Goal: Complete application form: Complete application form

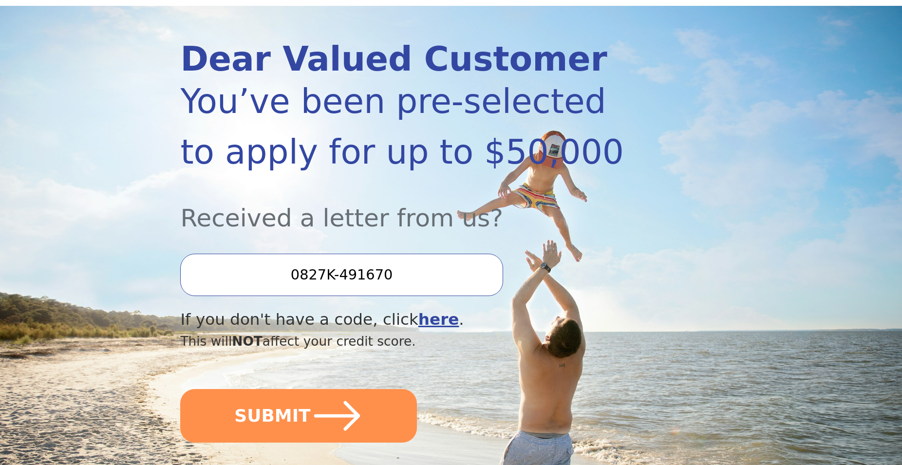
scroll to position [149, 0]
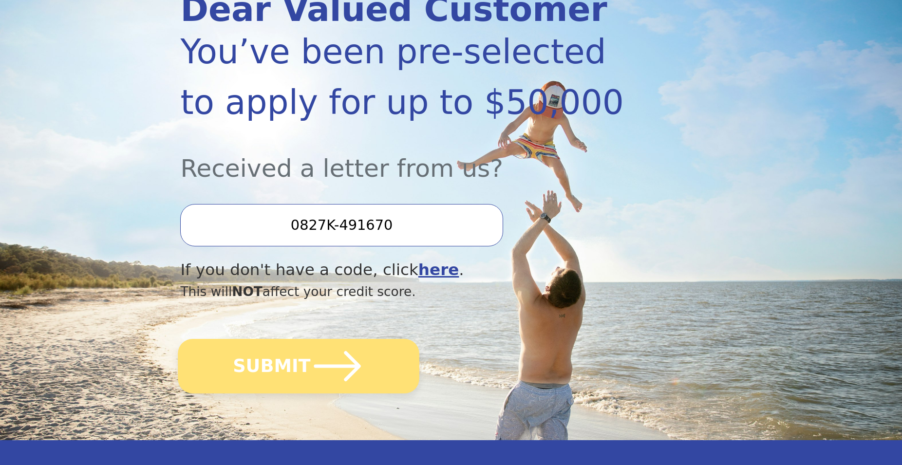
click at [327, 369] on icon "submit" at bounding box center [338, 367] width 54 height 54
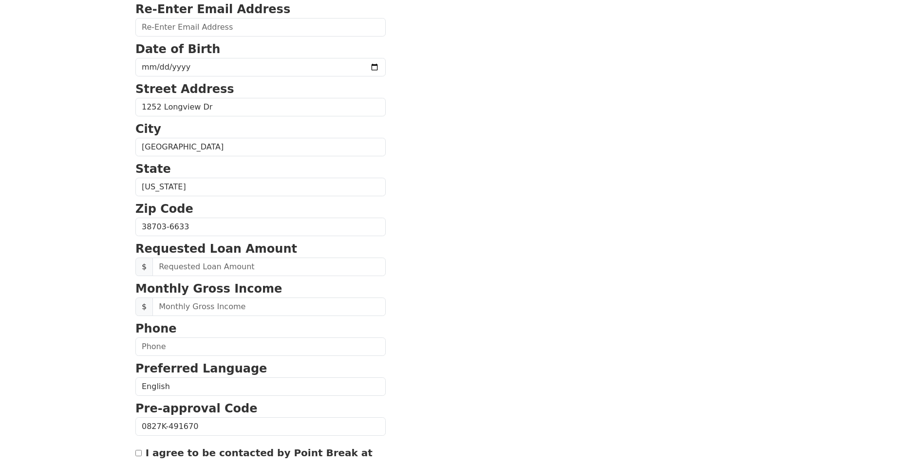
scroll to position [298, 0]
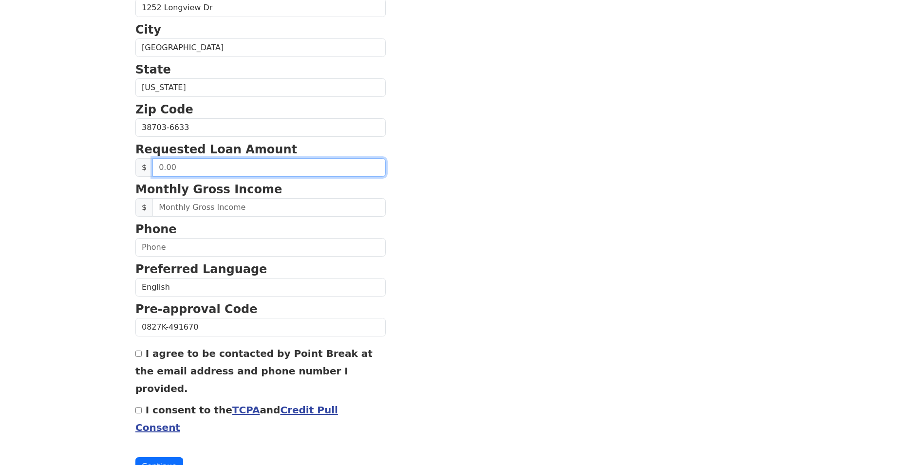
click at [219, 167] on input "text" at bounding box center [269, 167] width 233 height 19
type input "15,000.00"
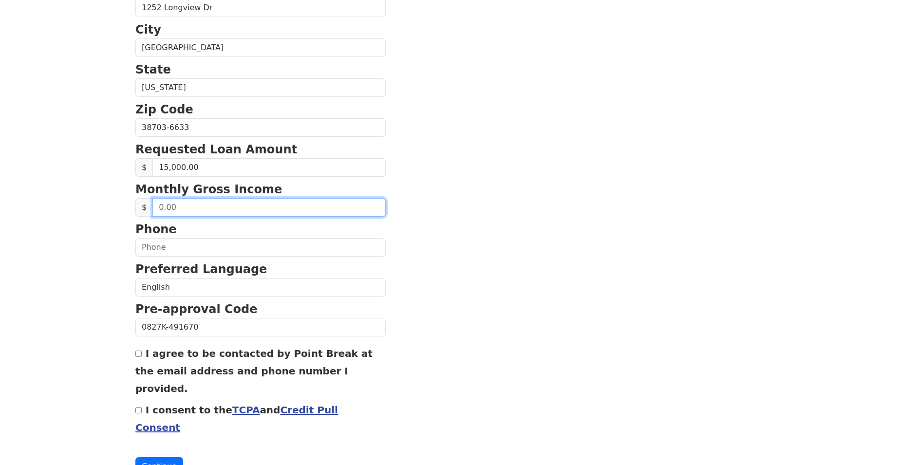
click at [183, 216] on input "text" at bounding box center [269, 207] width 233 height 19
type input "3,948.00"
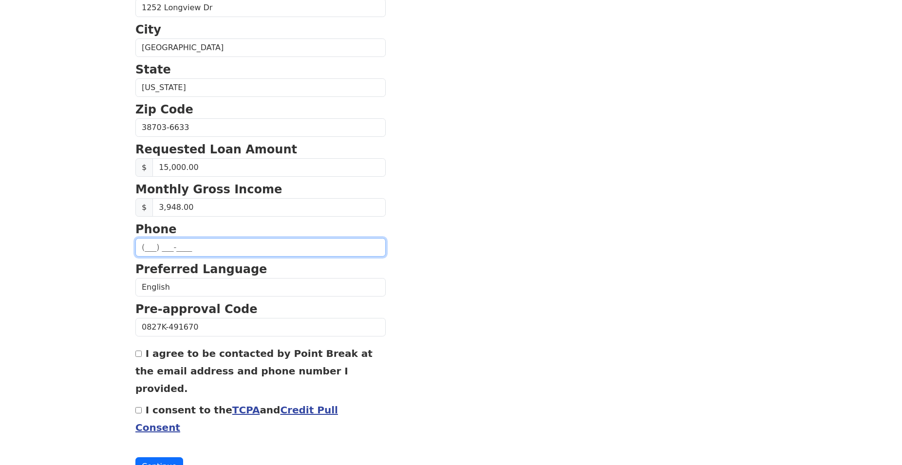
click at [169, 253] on input "text" at bounding box center [260, 247] width 250 height 19
type input "[PHONE_NUMBER]"
click at [138, 360] on div "I agree to be contacted by Point Break at the email address and phone number I …" at bounding box center [260, 370] width 250 height 53
click at [142, 358] on div "I agree to be contacted by Point Break at the email address and phone number I …" at bounding box center [260, 370] width 250 height 53
click at [138, 352] on input "I agree to be contacted by Point Break at the email address and phone number I …" at bounding box center [138, 354] width 6 height 6
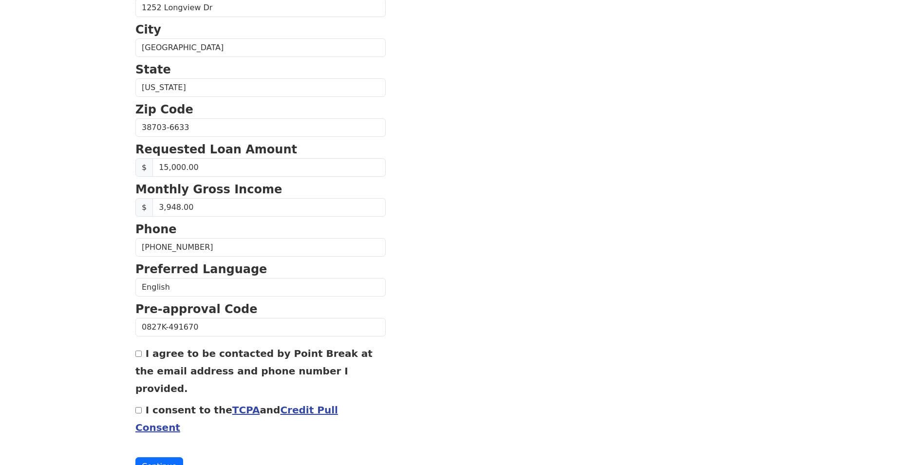
checkbox input "true"
click at [141, 407] on input "I consent to the TCPA and Credit Pull Consent" at bounding box center [138, 410] width 6 height 6
checkbox input "true"
click at [151, 458] on button "Continue" at bounding box center [159, 467] width 48 height 19
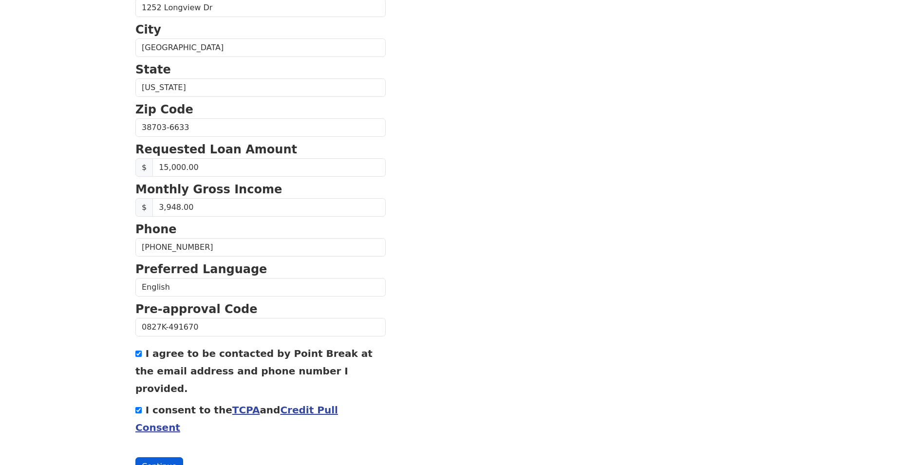
click at [158, 458] on button "Continue" at bounding box center [159, 467] width 48 height 19
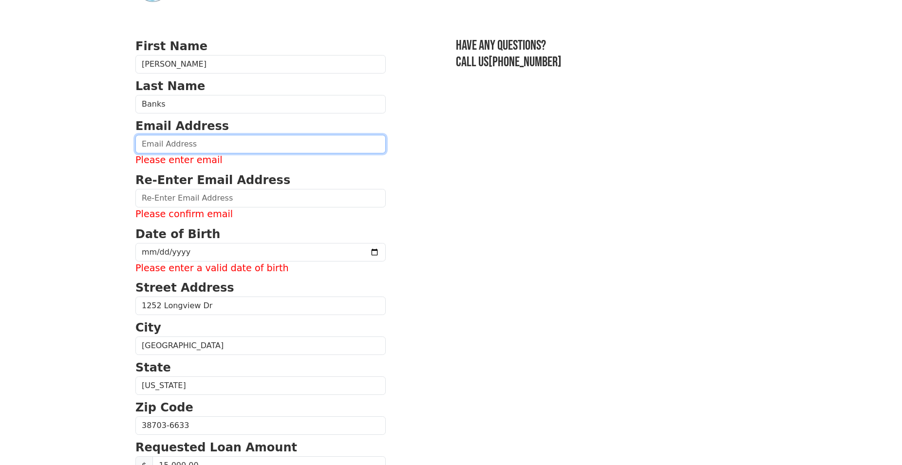
click at [185, 147] on input "email" at bounding box center [260, 144] width 250 height 19
type input "[GEOGRAPHIC_DATA]"
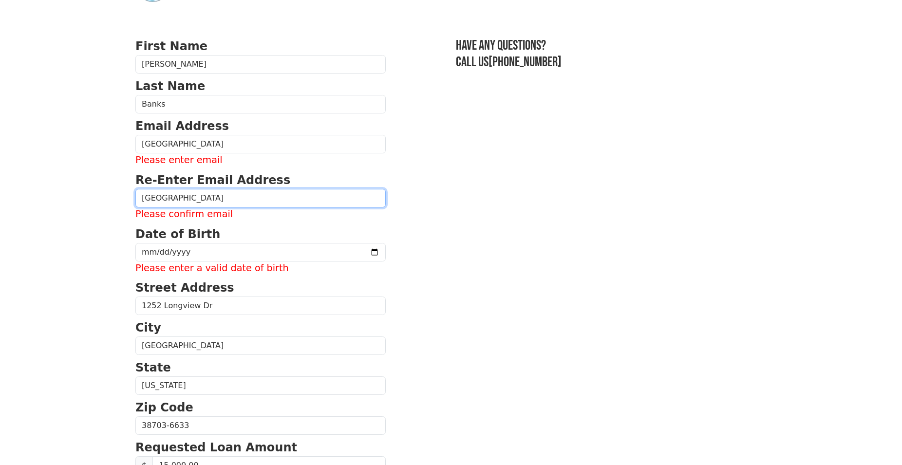
type input "[GEOGRAPHIC_DATA]"
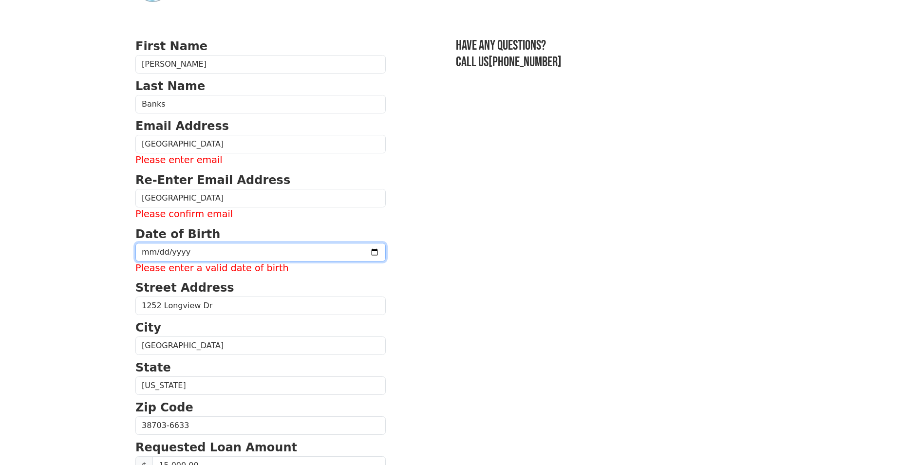
click at [147, 252] on input "date" at bounding box center [260, 252] width 250 height 19
type input "[DATE]"
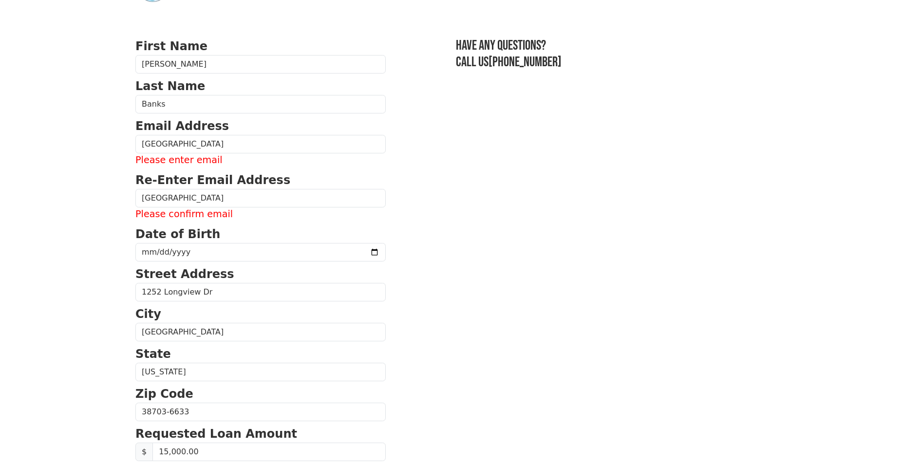
click at [461, 332] on section "First Name [PERSON_NAME] Last Name [PERSON_NAME] Email Address [STREET_ADDRESS]…" at bounding box center [450, 399] width 631 height 723
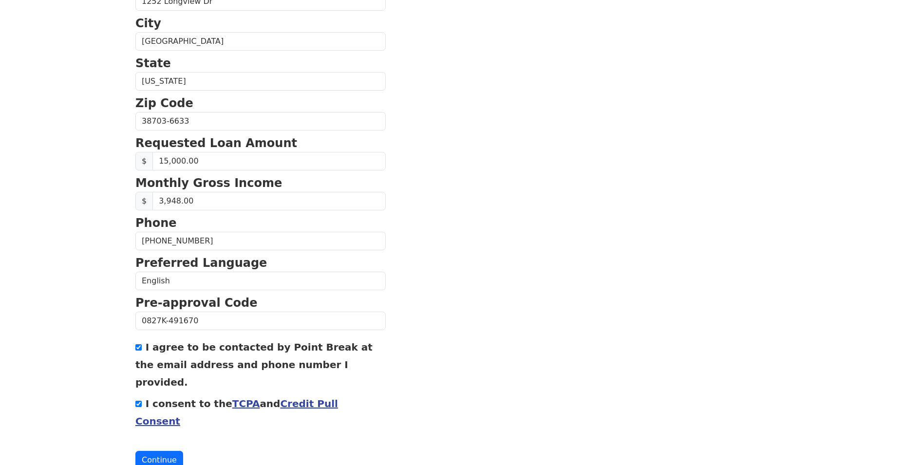
scroll to position [339, 0]
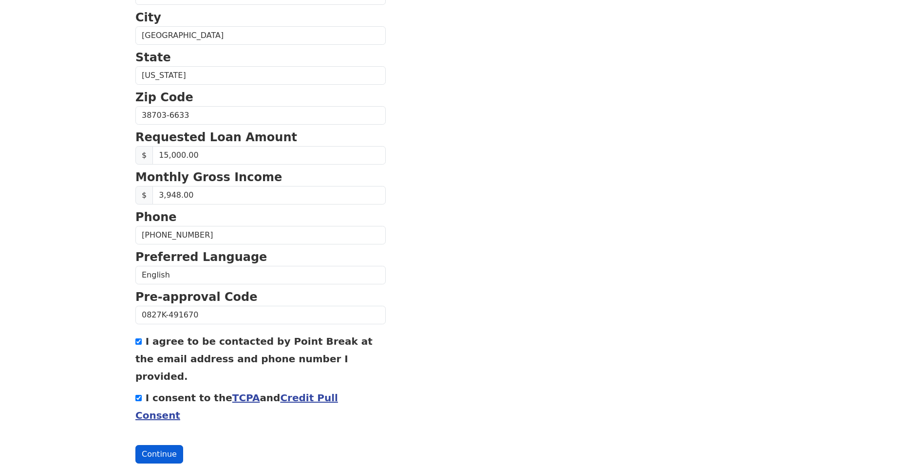
click at [150, 445] on button "Continue" at bounding box center [159, 454] width 48 height 19
click at [152, 445] on button "Continue" at bounding box center [159, 454] width 48 height 19
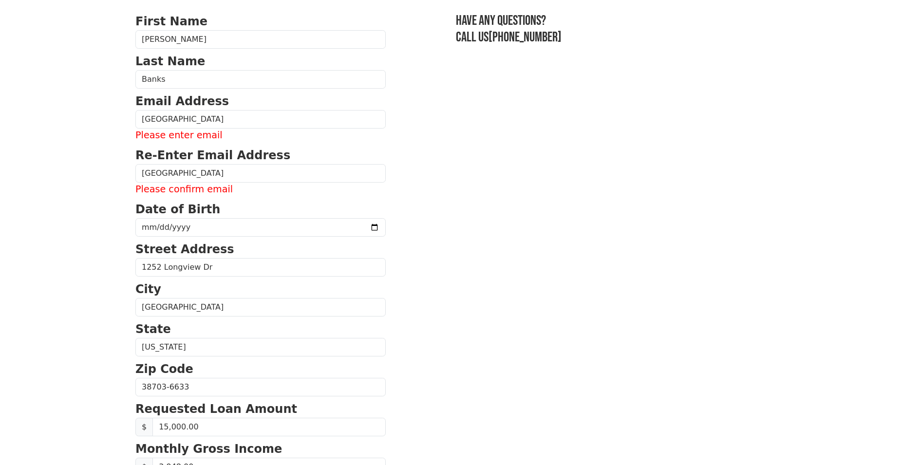
scroll to position [40, 0]
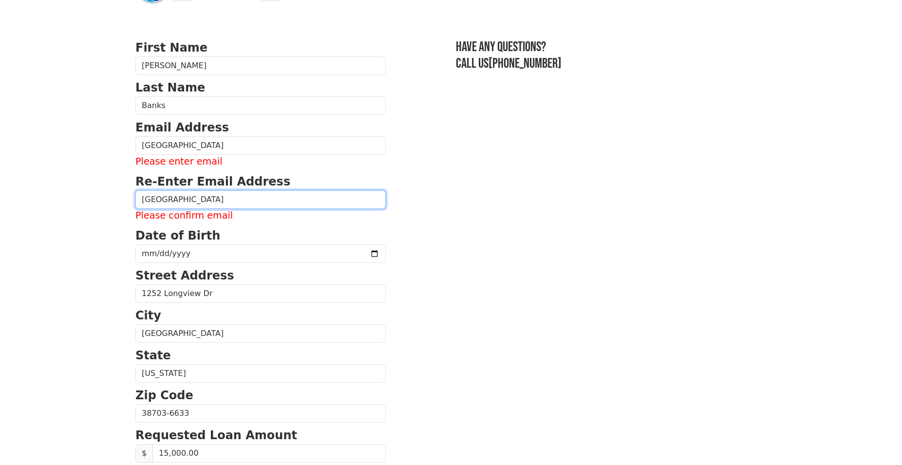
click at [227, 207] on input "[GEOGRAPHIC_DATA]" at bounding box center [260, 200] width 250 height 19
type input "1"
type input "[EMAIL_ADDRESS][DOMAIN_NAME]"
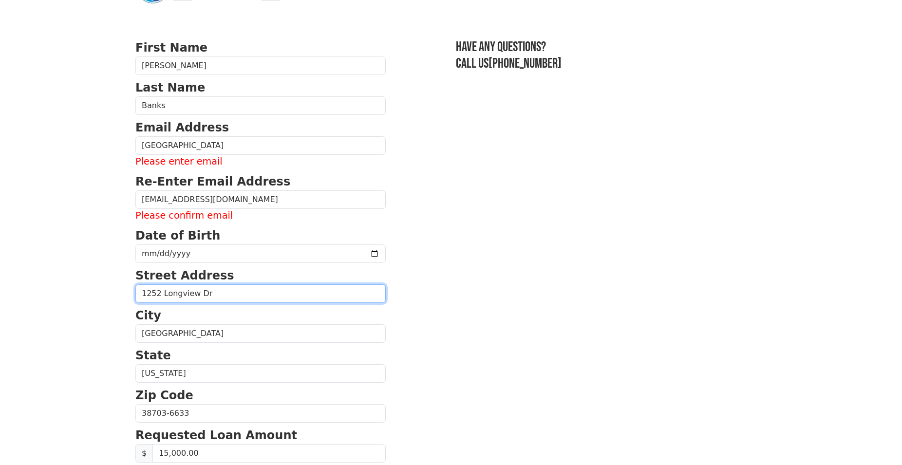
type input "[GEOGRAPHIC_DATA]"
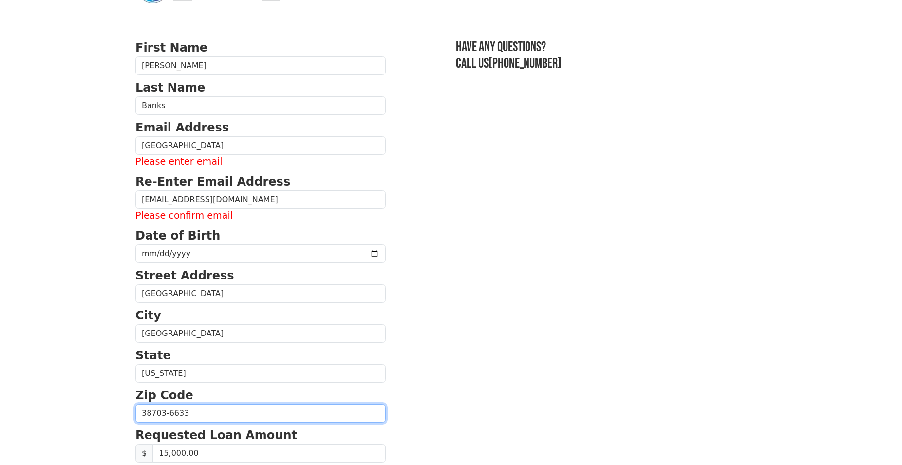
type input "38703"
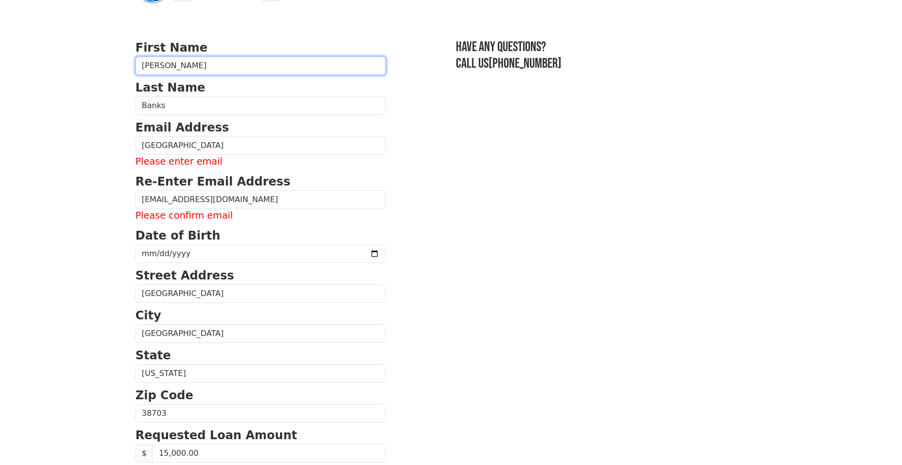
click at [164, 67] on input "[PERSON_NAME]" at bounding box center [260, 66] width 250 height 19
type input "[PERSON_NAME]"
drag, startPoint x: 423, startPoint y: 267, endPoint x: 405, endPoint y: 255, distance: 21.2
click at [423, 266] on section "First Name [PERSON_NAME] Last Name [PERSON_NAME] Email Address [STREET_ADDRESS]…" at bounding box center [450, 400] width 631 height 723
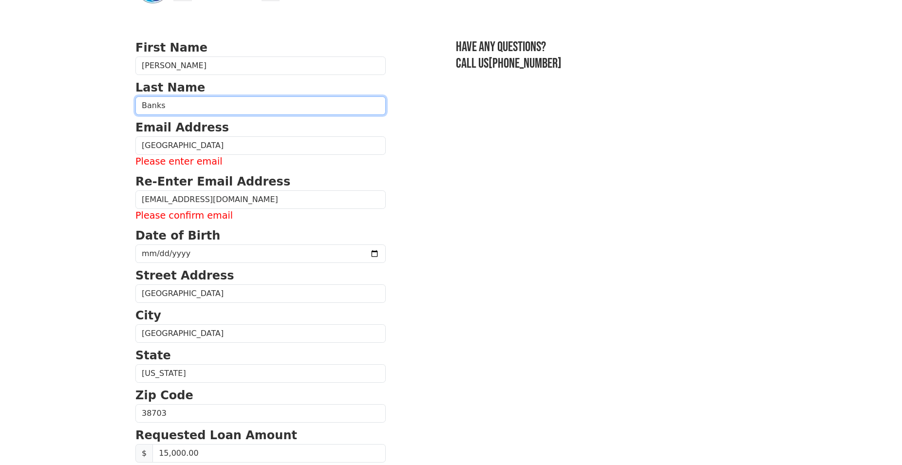
click at [208, 107] on input "Banks" at bounding box center [260, 105] width 250 height 19
type input "Banks"
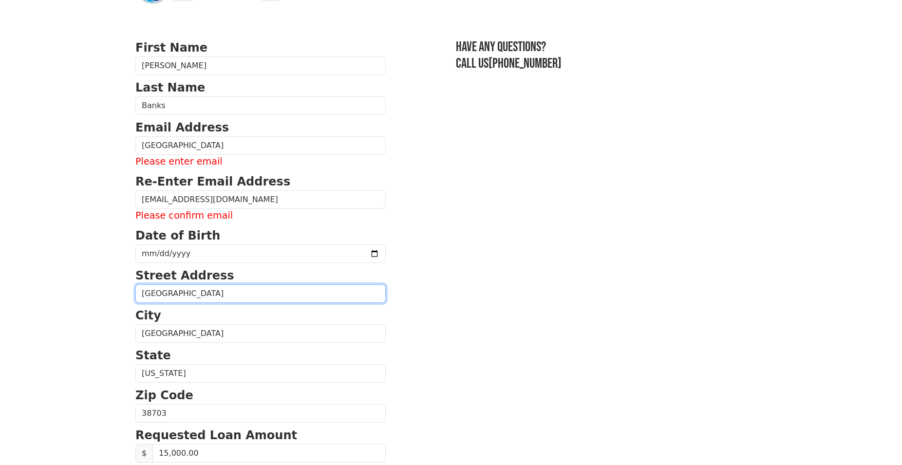
click at [233, 291] on input "[GEOGRAPHIC_DATA]" at bounding box center [260, 294] width 250 height 19
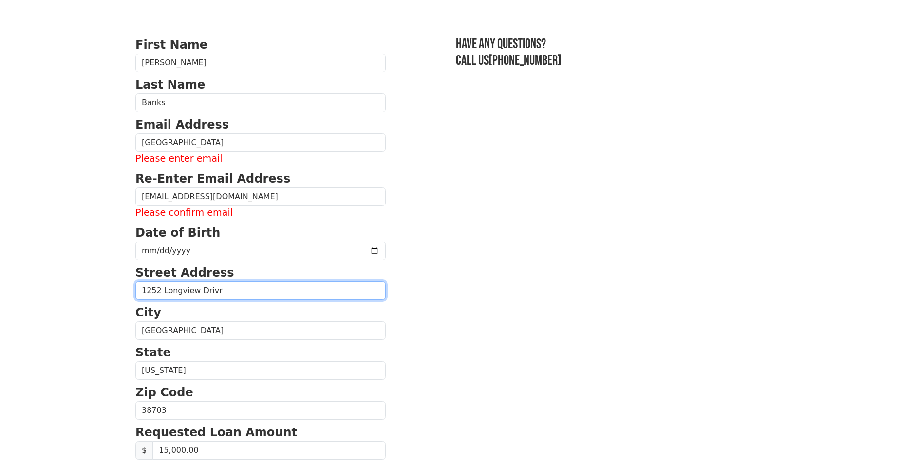
scroll to position [289, 0]
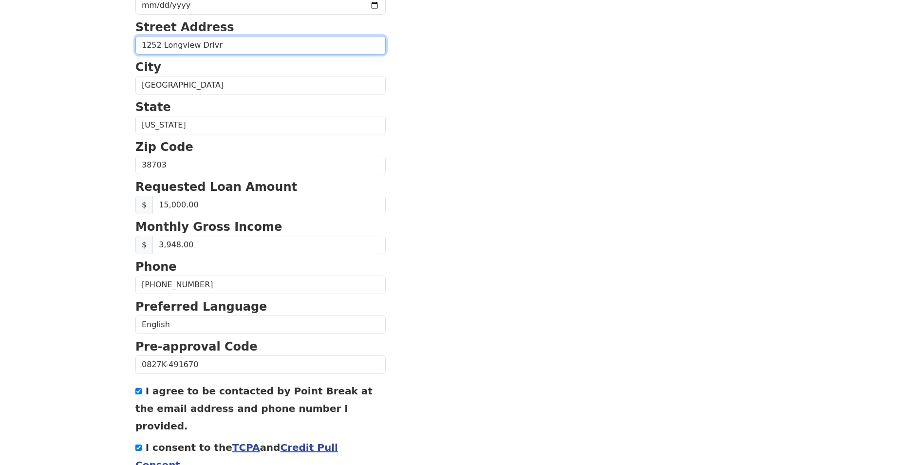
type input "1252 Longview Drivr"
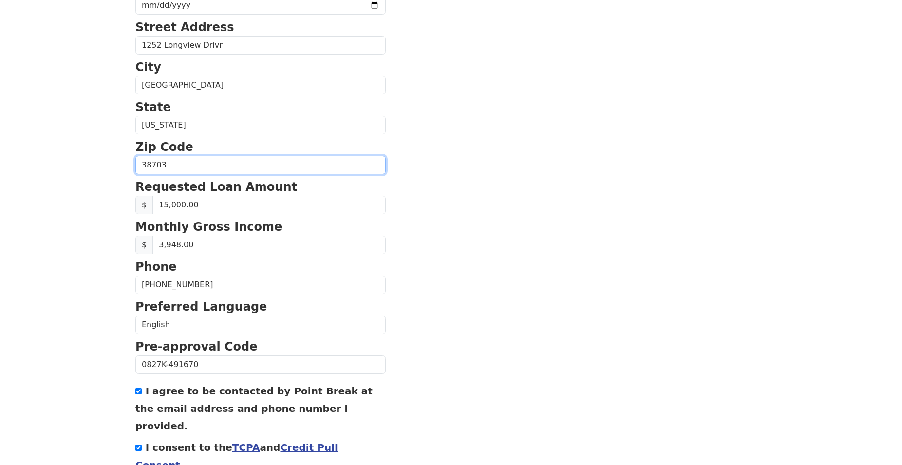
click at [180, 166] on input "38703" at bounding box center [260, 165] width 250 height 19
type input "38703"
click at [427, 336] on section "First Name [PERSON_NAME] Last Name [PERSON_NAME] Email Address [STREET_ADDRESS]…" at bounding box center [450, 151] width 631 height 723
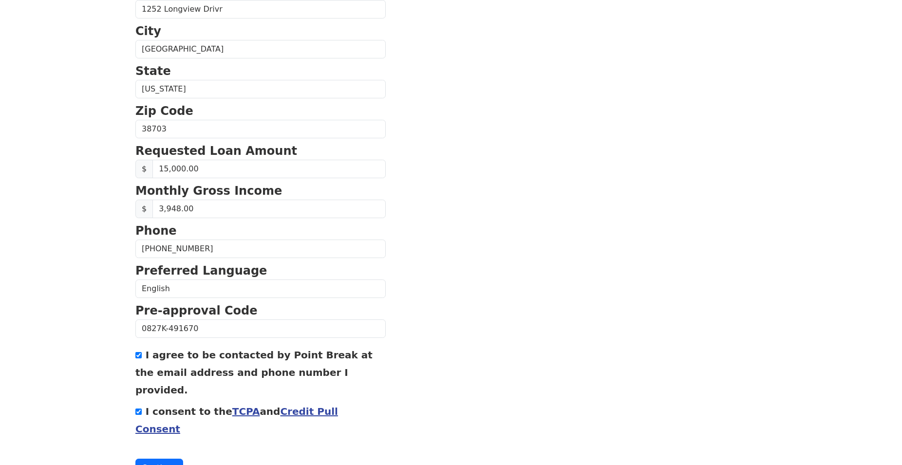
scroll to position [339, 0]
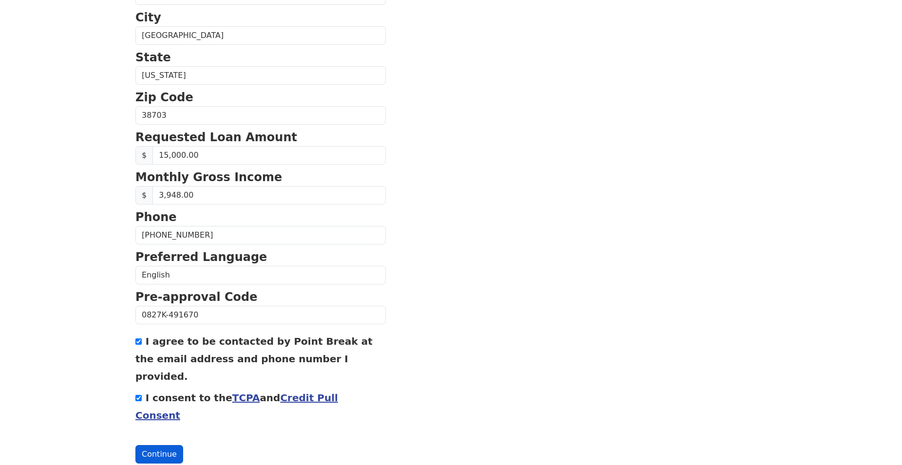
click at [151, 445] on button "Continue" at bounding box center [159, 454] width 48 height 19
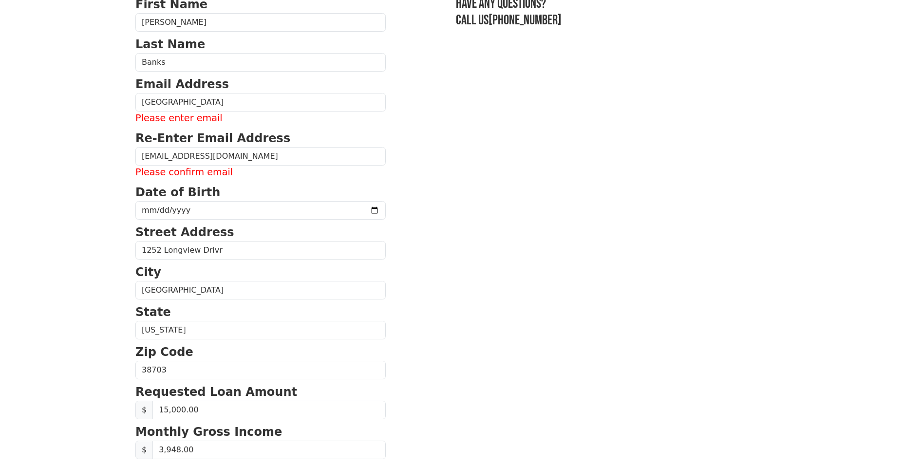
scroll to position [40, 0]
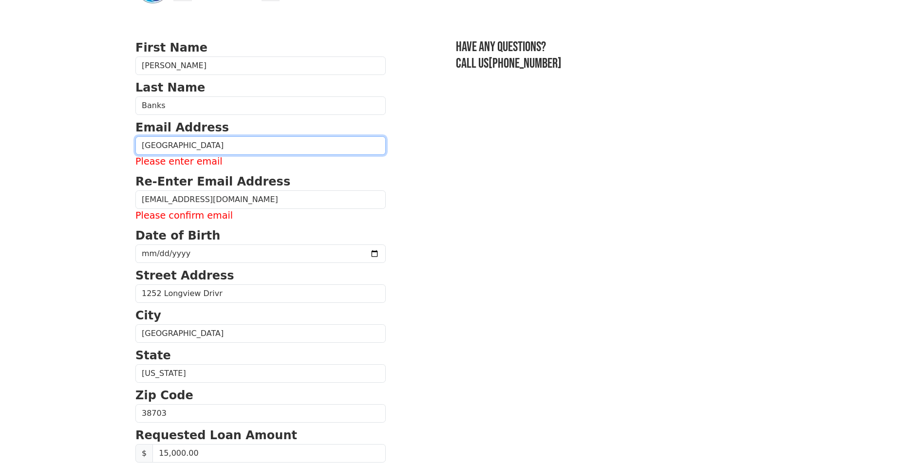
click at [225, 145] on input "[GEOGRAPHIC_DATA]" at bounding box center [260, 145] width 250 height 19
type input "1"
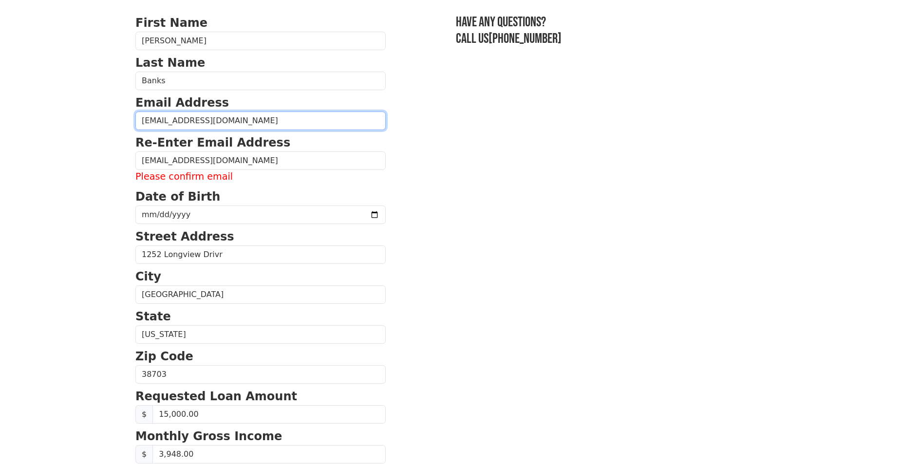
scroll to position [325, 0]
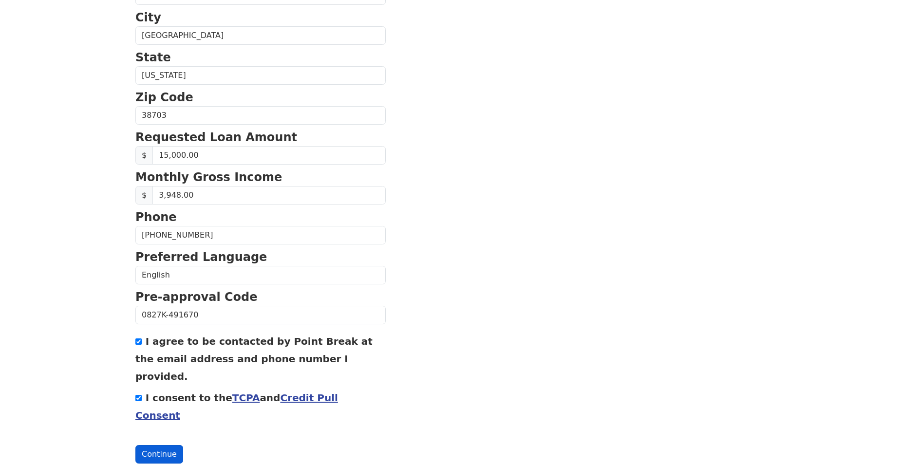
type input "[EMAIL_ADDRESS][DOMAIN_NAME]"
click at [156, 445] on button "Continue" at bounding box center [159, 454] width 48 height 19
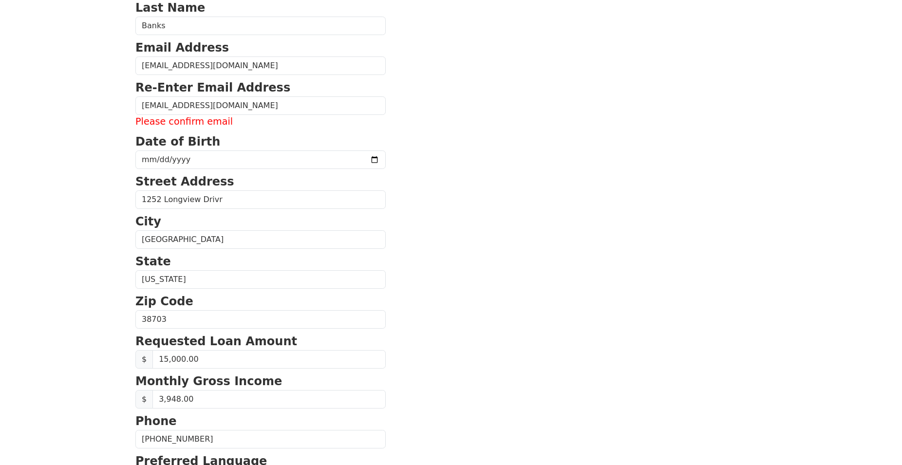
scroll to position [76, 0]
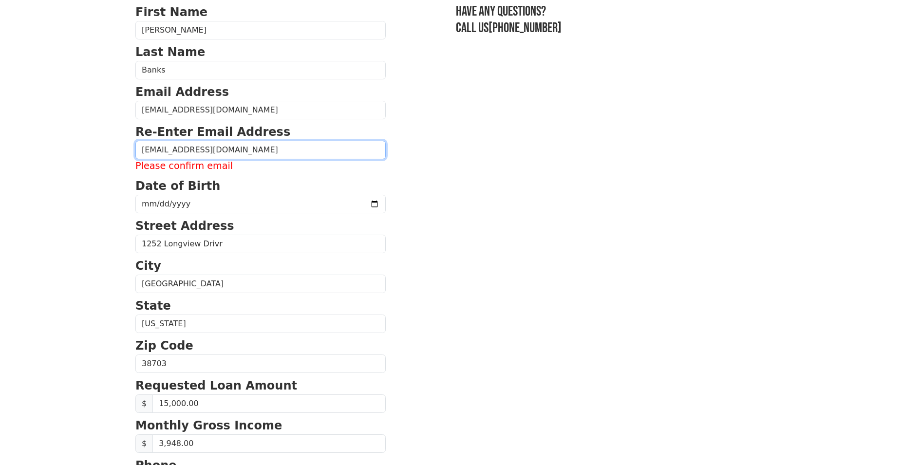
click at [248, 154] on input "[EMAIL_ADDRESS][DOMAIN_NAME]" at bounding box center [260, 150] width 250 height 19
type input "[EMAIL_ADDRESS][DOMAIN_NAME]"
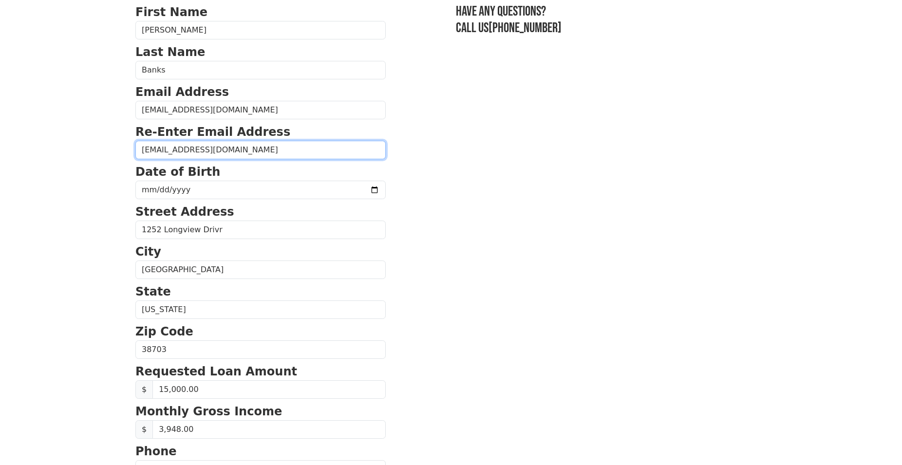
scroll to position [310, 0]
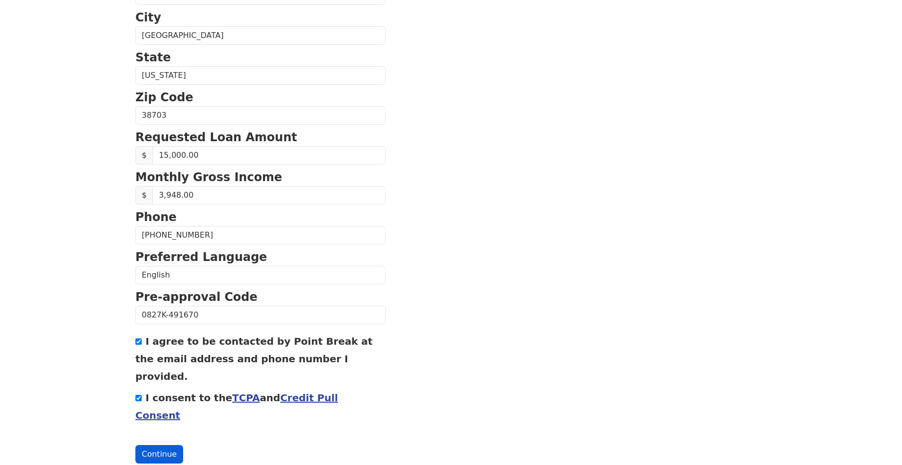
click at [158, 445] on button "Continue" at bounding box center [159, 454] width 48 height 19
